Goal: Information Seeking & Learning: Learn about a topic

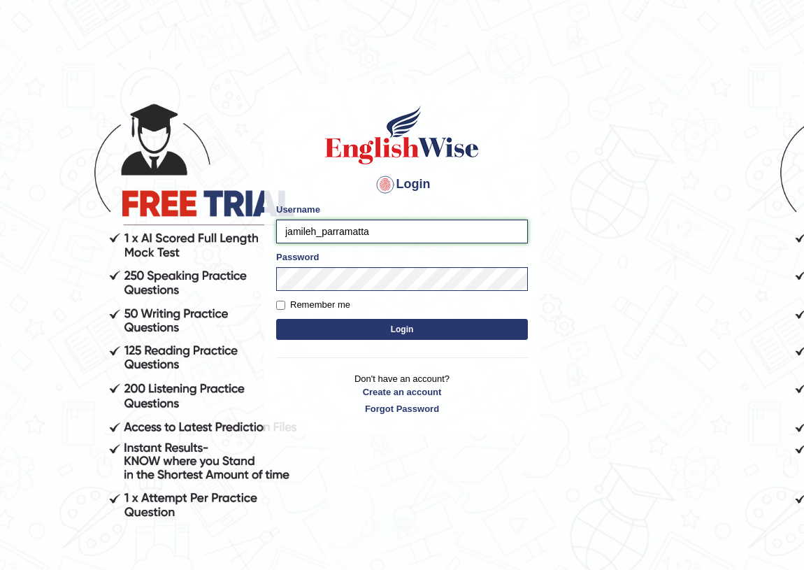
drag, startPoint x: 314, startPoint y: 231, endPoint x: 270, endPoint y: 230, distance: 44.1
click at [270, 230] on div "Login Please fix the following errors: Username jamileh_parramatta Password Rem…" at bounding box center [402, 260] width 276 height 350
type input "razib_parramatta"
click at [395, 331] on button "Login" at bounding box center [402, 329] width 252 height 21
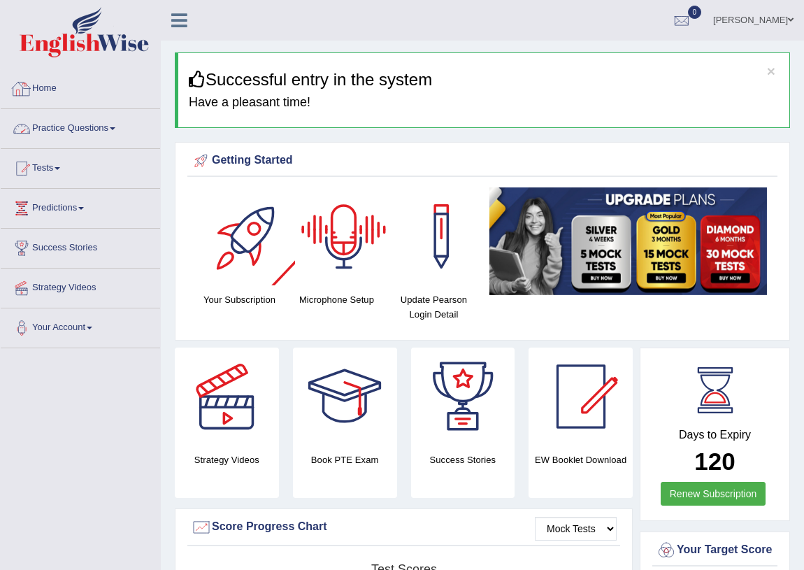
click at [73, 134] on link "Practice Questions" at bounding box center [80, 126] width 159 height 35
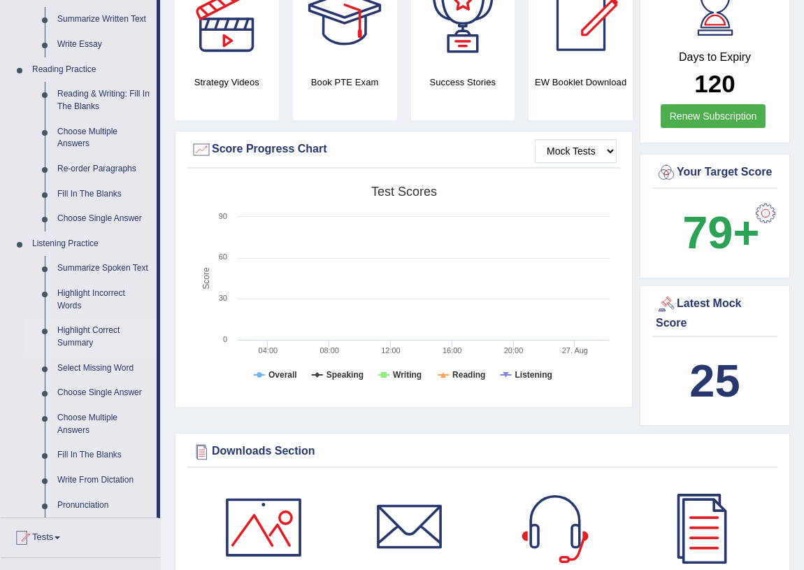
scroll to position [381, 0]
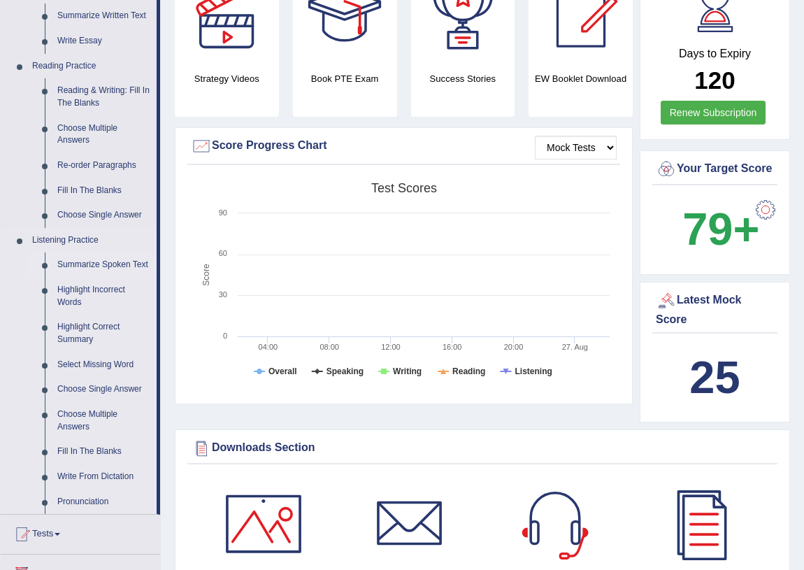
click at [93, 257] on link "Summarize Spoken Text" at bounding box center [104, 264] width 106 height 25
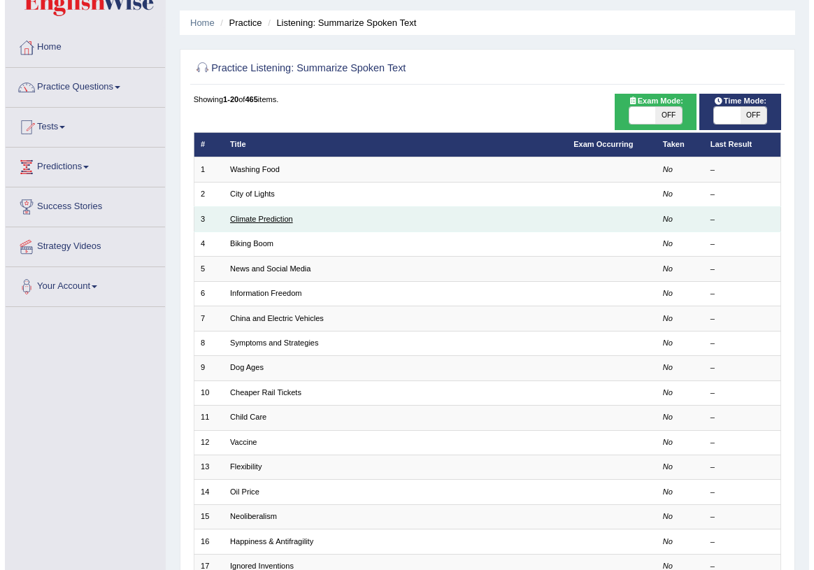
scroll to position [63, 0]
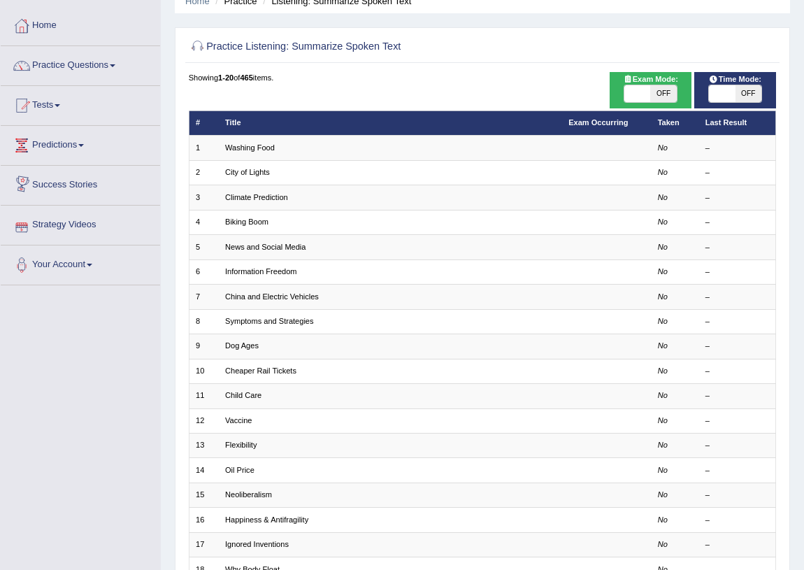
click at [664, 94] on span "OFF" at bounding box center [663, 93] width 26 height 17
checkbox input "true"
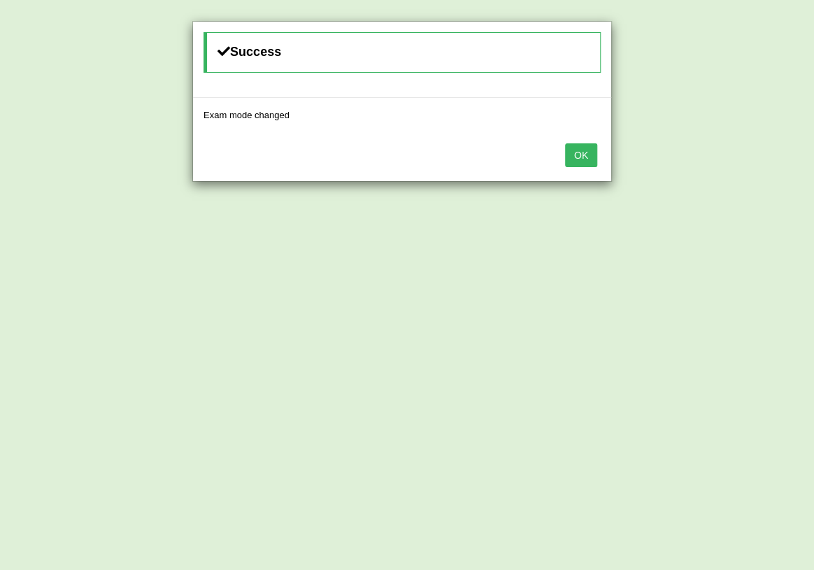
click at [586, 153] on button "OK" at bounding box center [581, 155] width 32 height 24
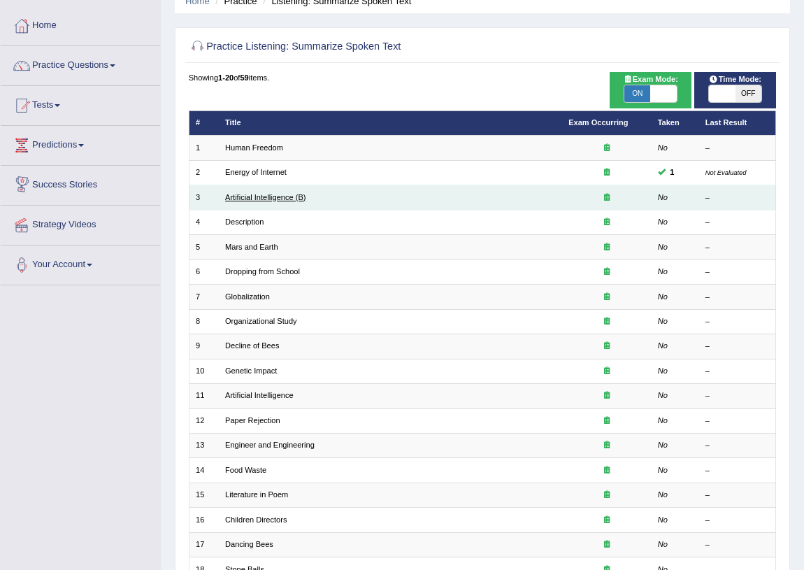
click at [269, 199] on link "Artificial Intelligence (B)" at bounding box center [265, 197] width 80 height 8
